Goal: Transaction & Acquisition: Purchase product/service

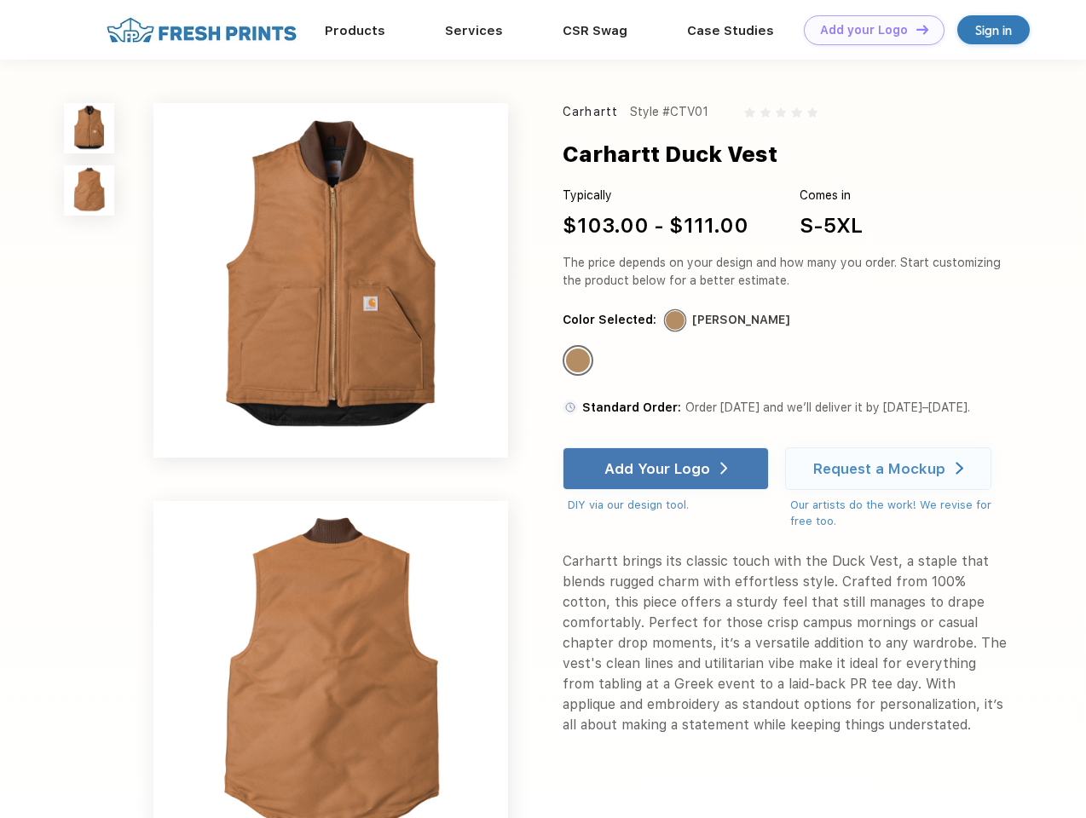
click at [868, 30] on link "Add your Logo Design Tool" at bounding box center [874, 30] width 141 height 30
click at [0, 0] on div "Design Tool" at bounding box center [0, 0] width 0 height 0
click at [915, 29] on link "Add your Logo Design Tool" at bounding box center [874, 30] width 141 height 30
click at [89, 128] on img at bounding box center [89, 128] width 50 height 50
click at [89, 191] on img at bounding box center [89, 190] width 50 height 50
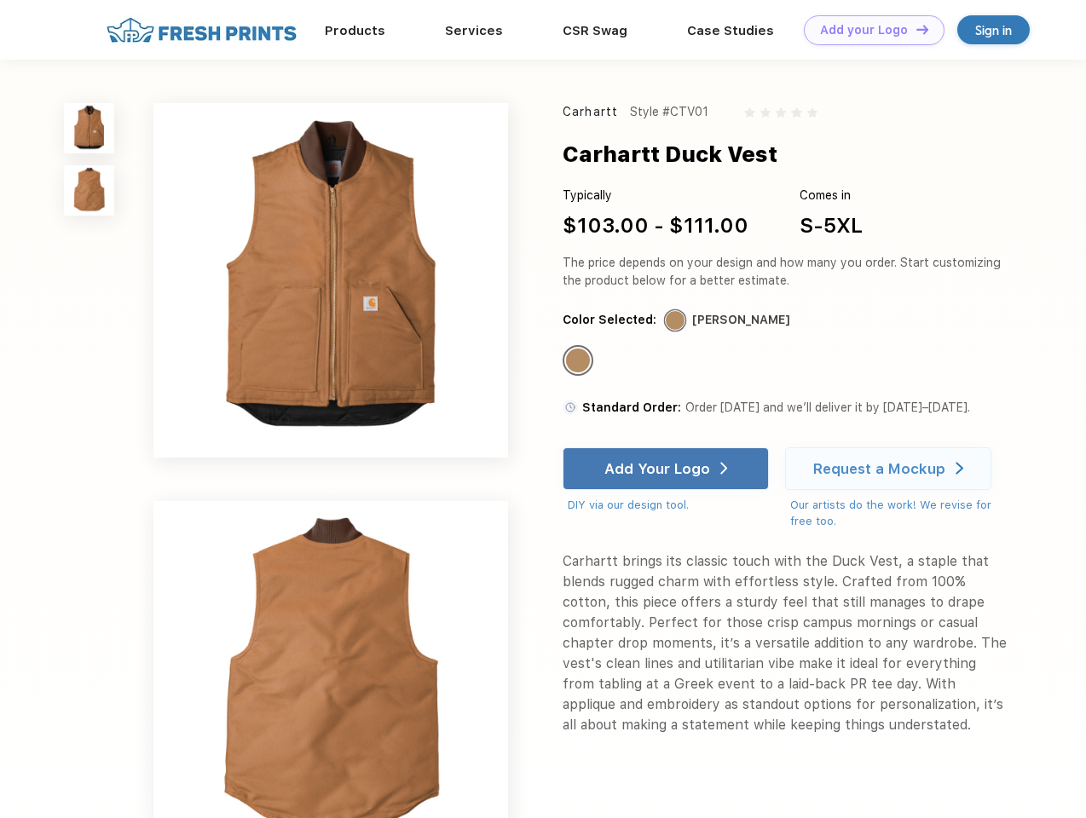
click at [580, 361] on div "Standard Color" at bounding box center [578, 361] width 24 height 24
click at [667, 469] on div "Add Your Logo" at bounding box center [657, 468] width 106 height 17
click at [891, 469] on div "Request a Mockup" at bounding box center [879, 468] width 132 height 17
